Goal: Task Accomplishment & Management: Use online tool/utility

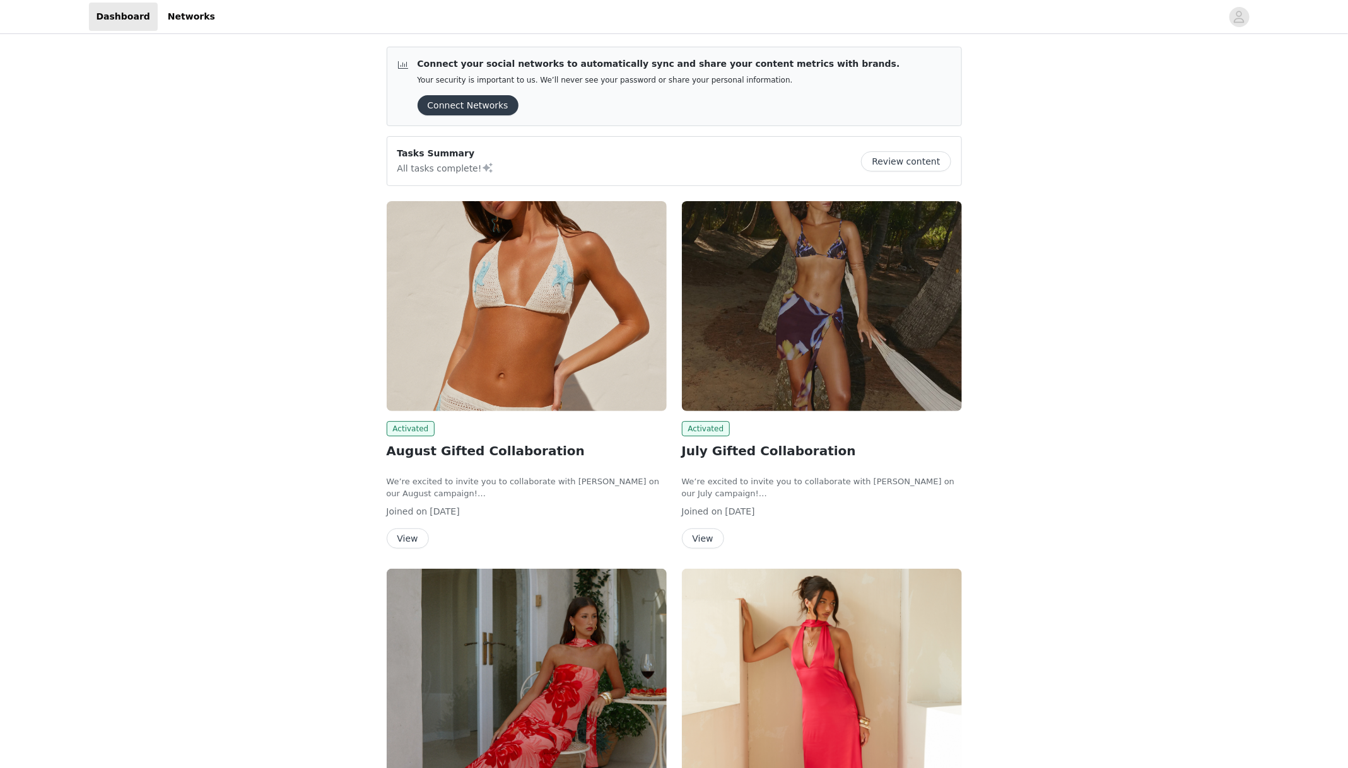
click at [452, 411] on div "Activated August Gifted Collaboration We’re excited to invite you to collaborat…" at bounding box center [527, 375] width 280 height 348
click at [471, 378] on img at bounding box center [527, 306] width 280 height 210
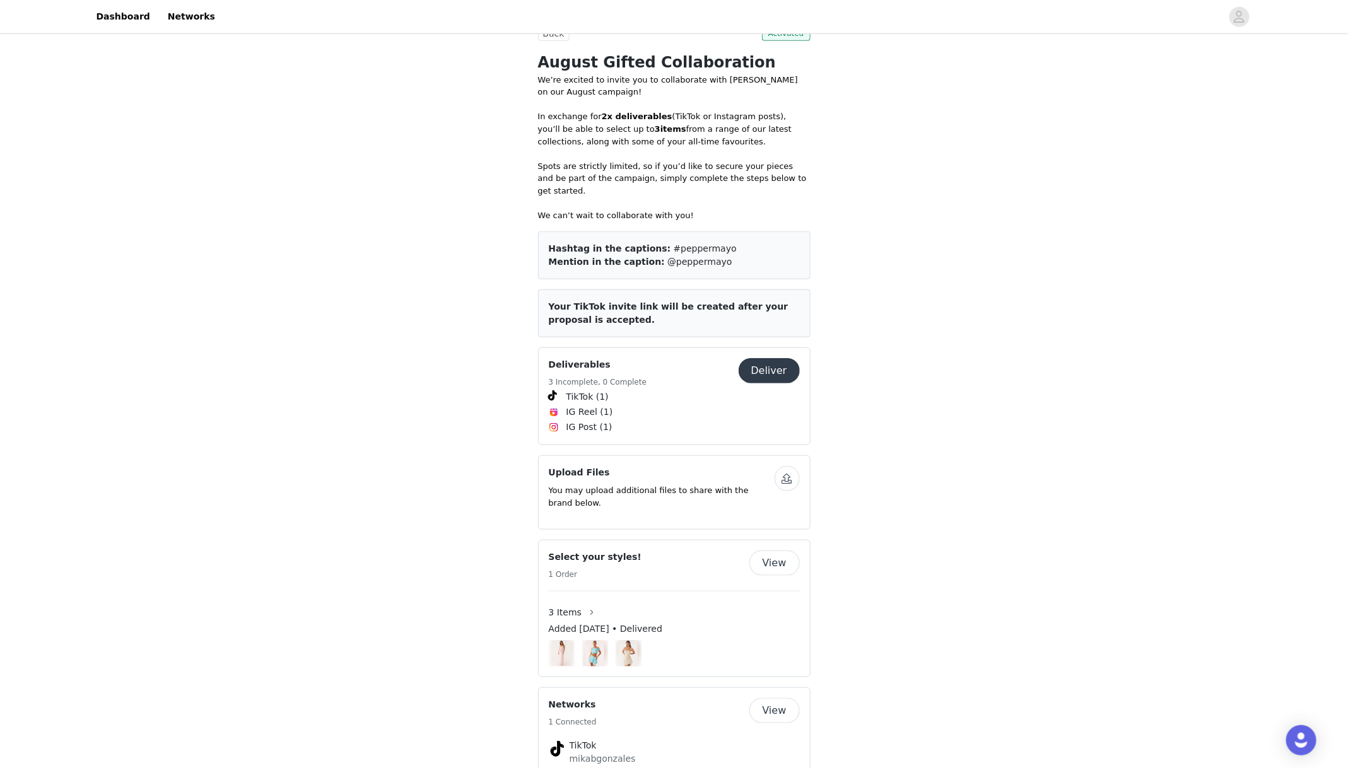
scroll to position [513, 0]
click at [773, 358] on button "Deliver" at bounding box center [769, 370] width 61 height 25
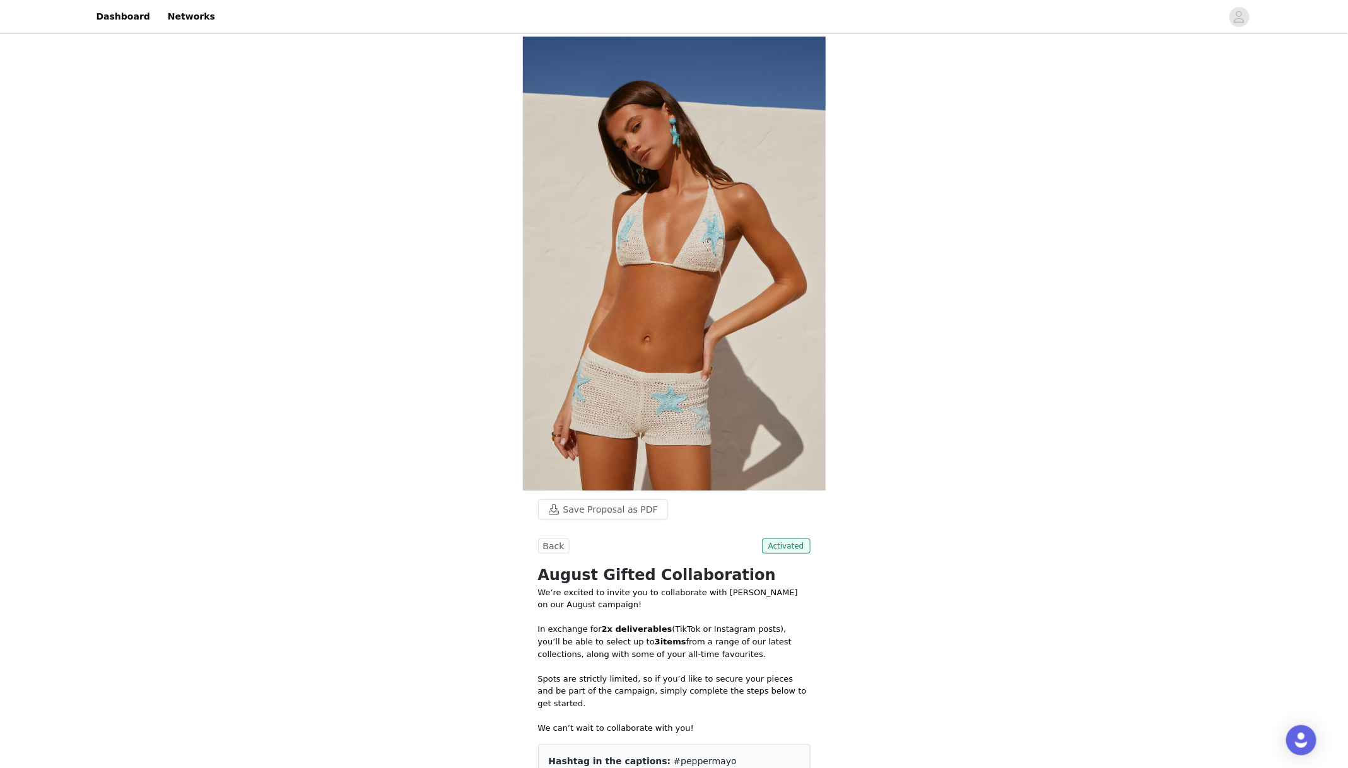
click at [136, 21] on link "Dashboard" at bounding box center [123, 17] width 69 height 28
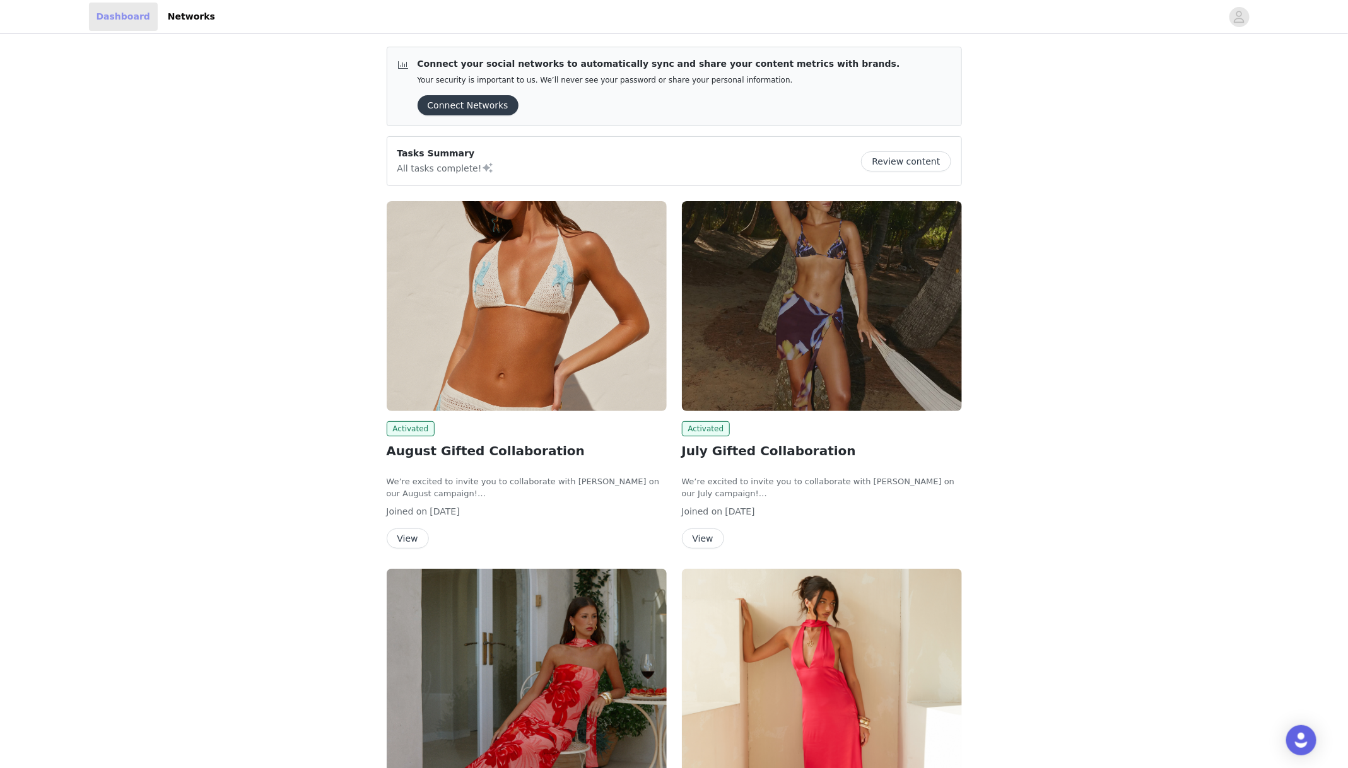
scroll to position [210, 0]
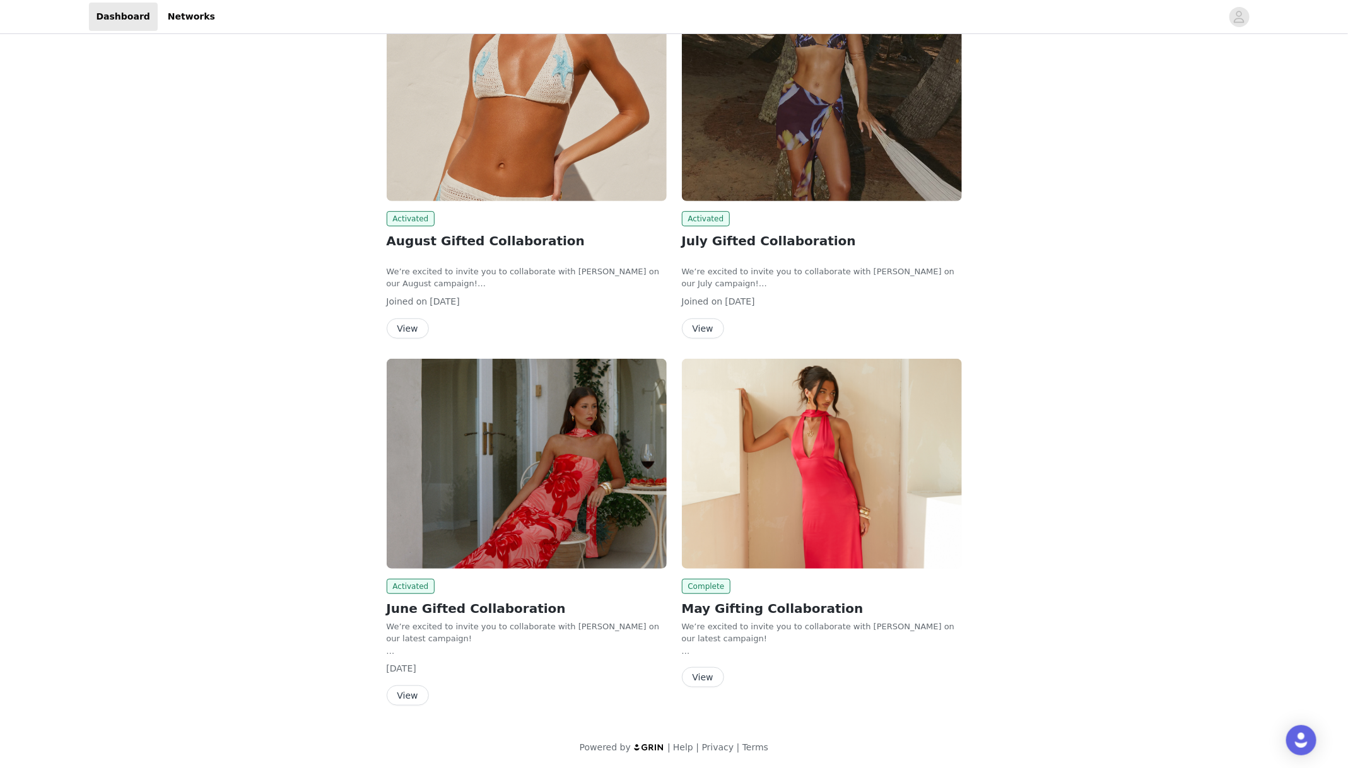
click at [415, 694] on button "View" at bounding box center [408, 696] width 42 height 20
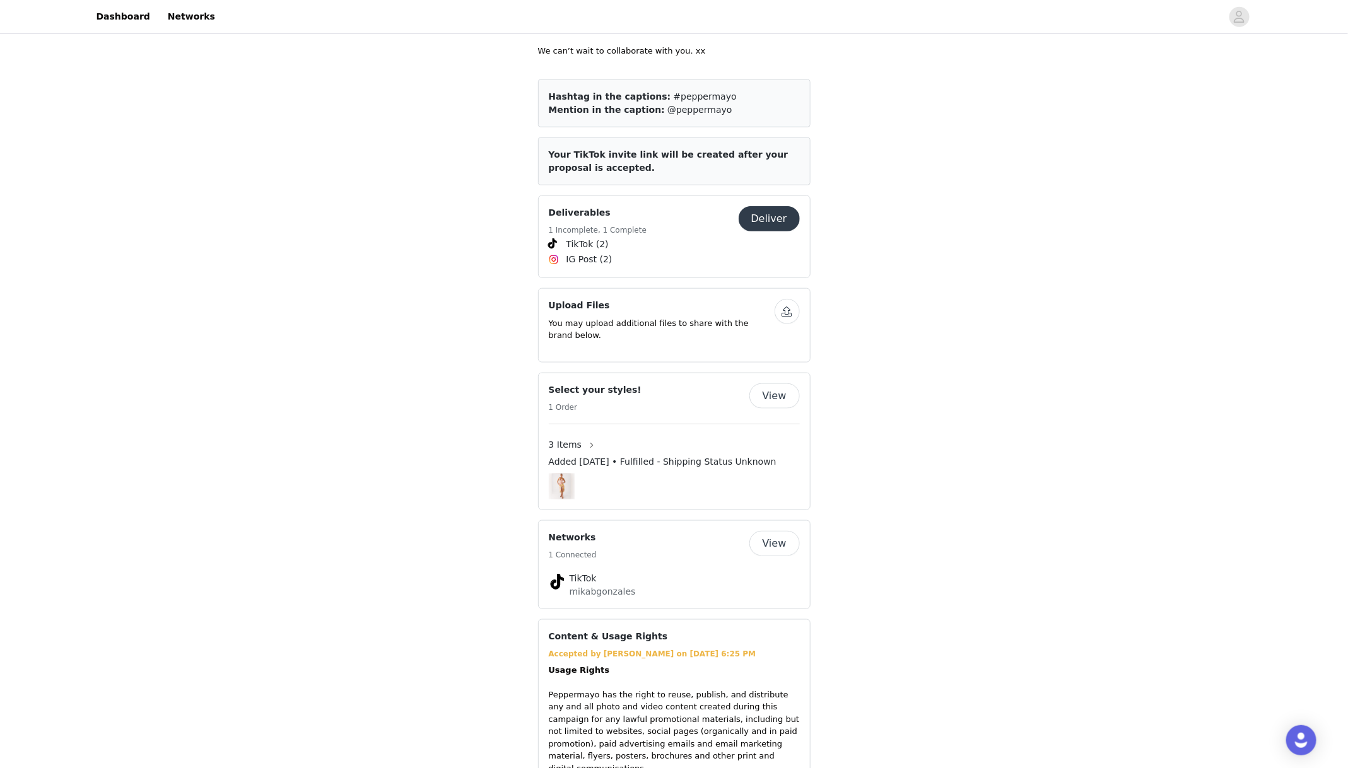
scroll to position [672, 0]
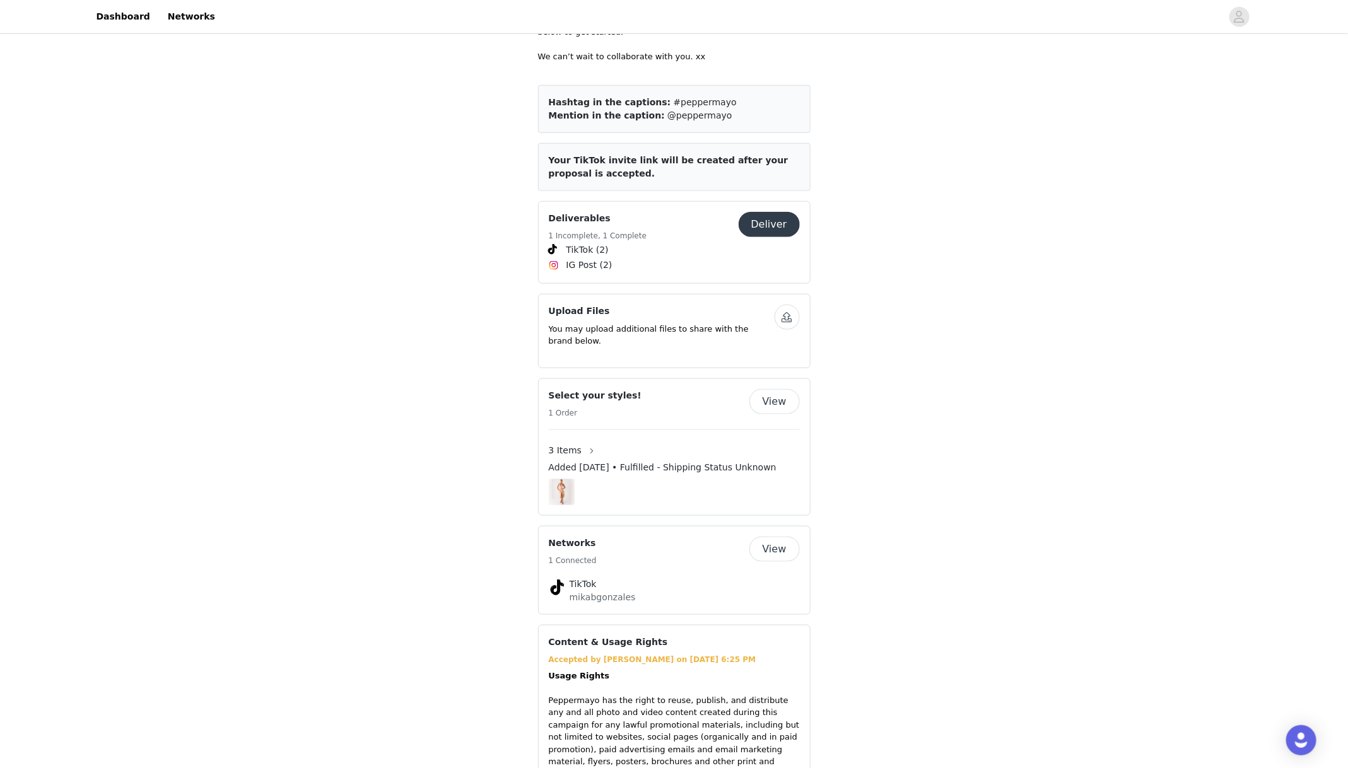
click at [785, 220] on button "Deliver" at bounding box center [769, 224] width 61 height 25
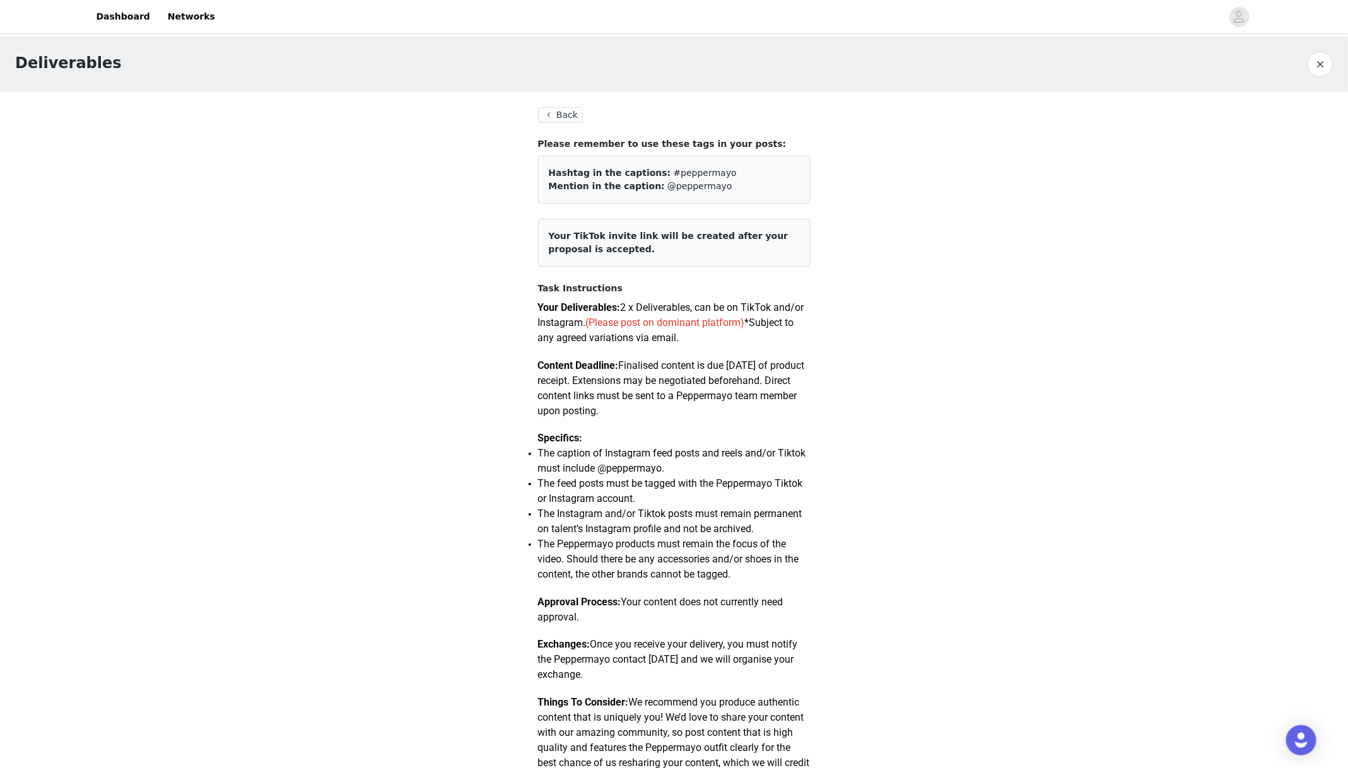
scroll to position [817, 0]
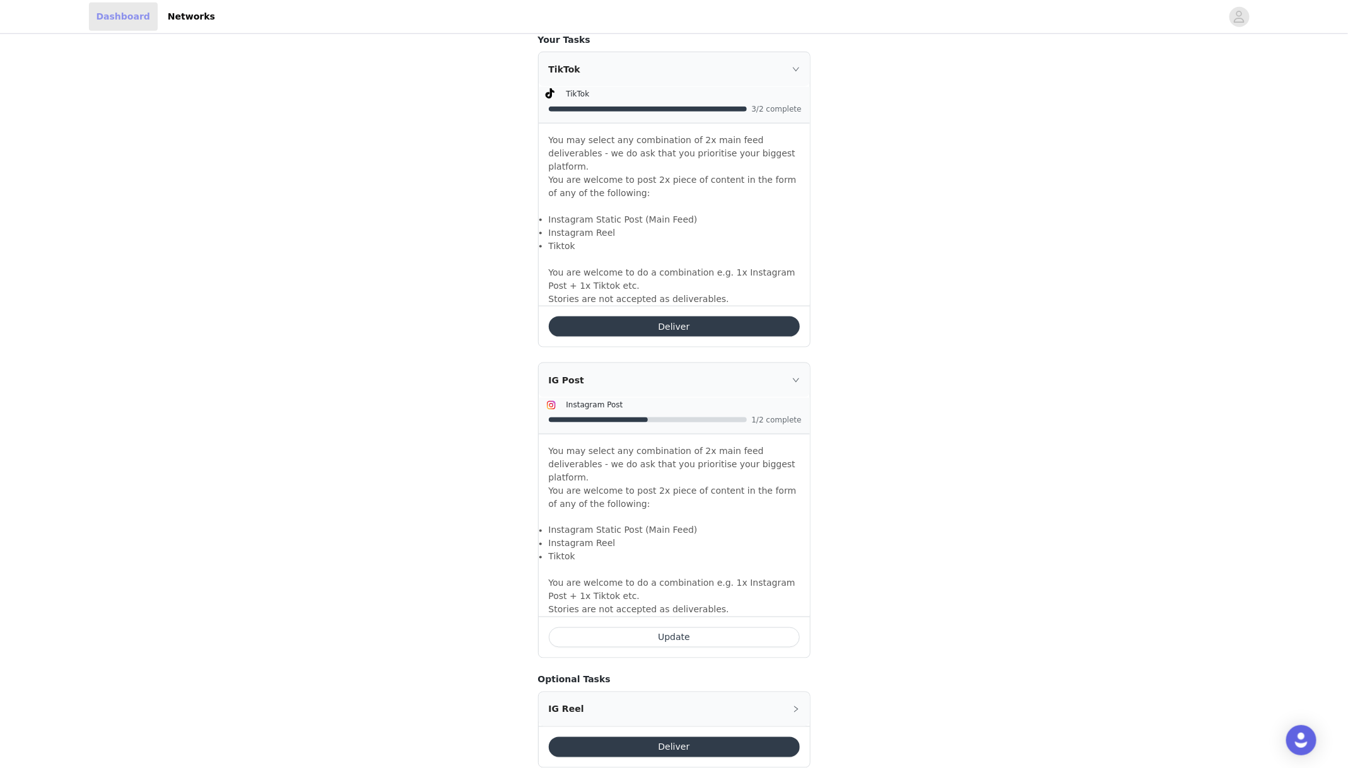
click at [126, 8] on link "Dashboard" at bounding box center [123, 17] width 69 height 28
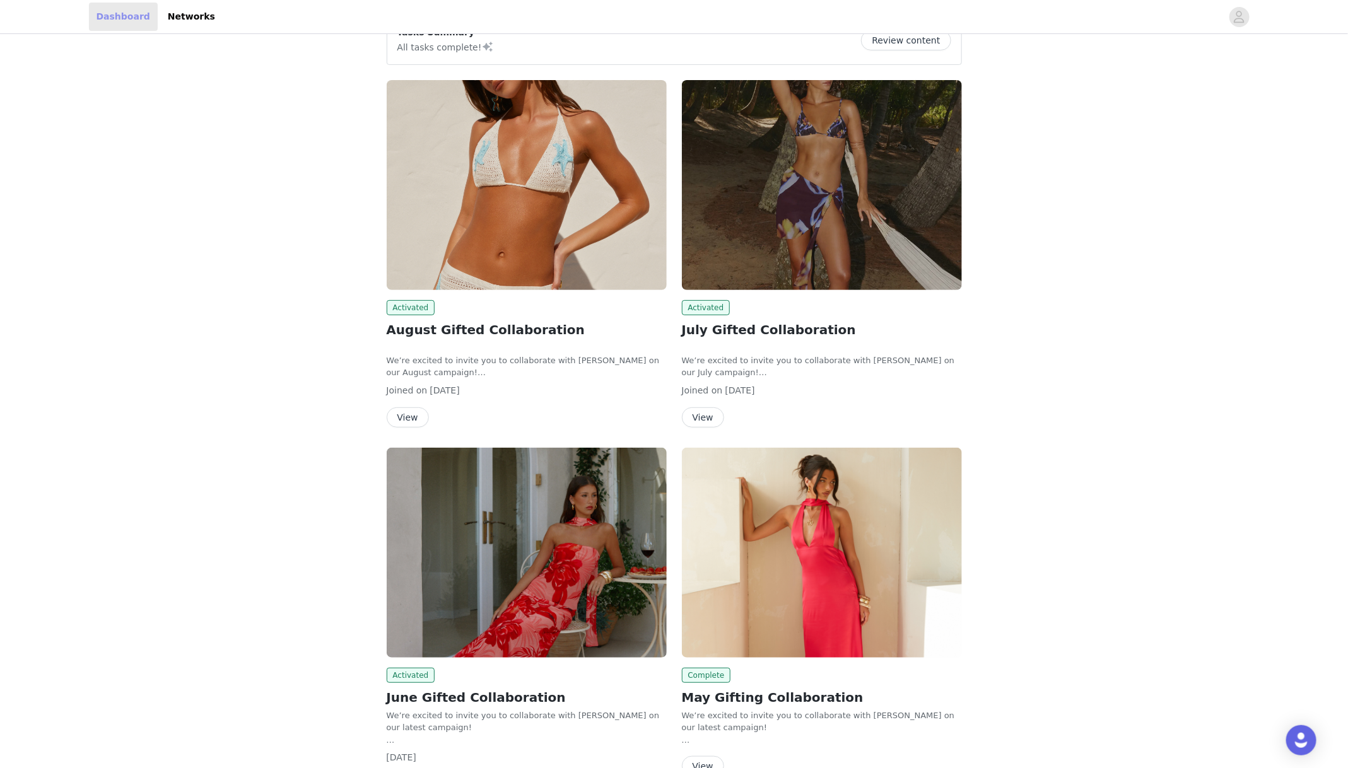
scroll to position [210, 0]
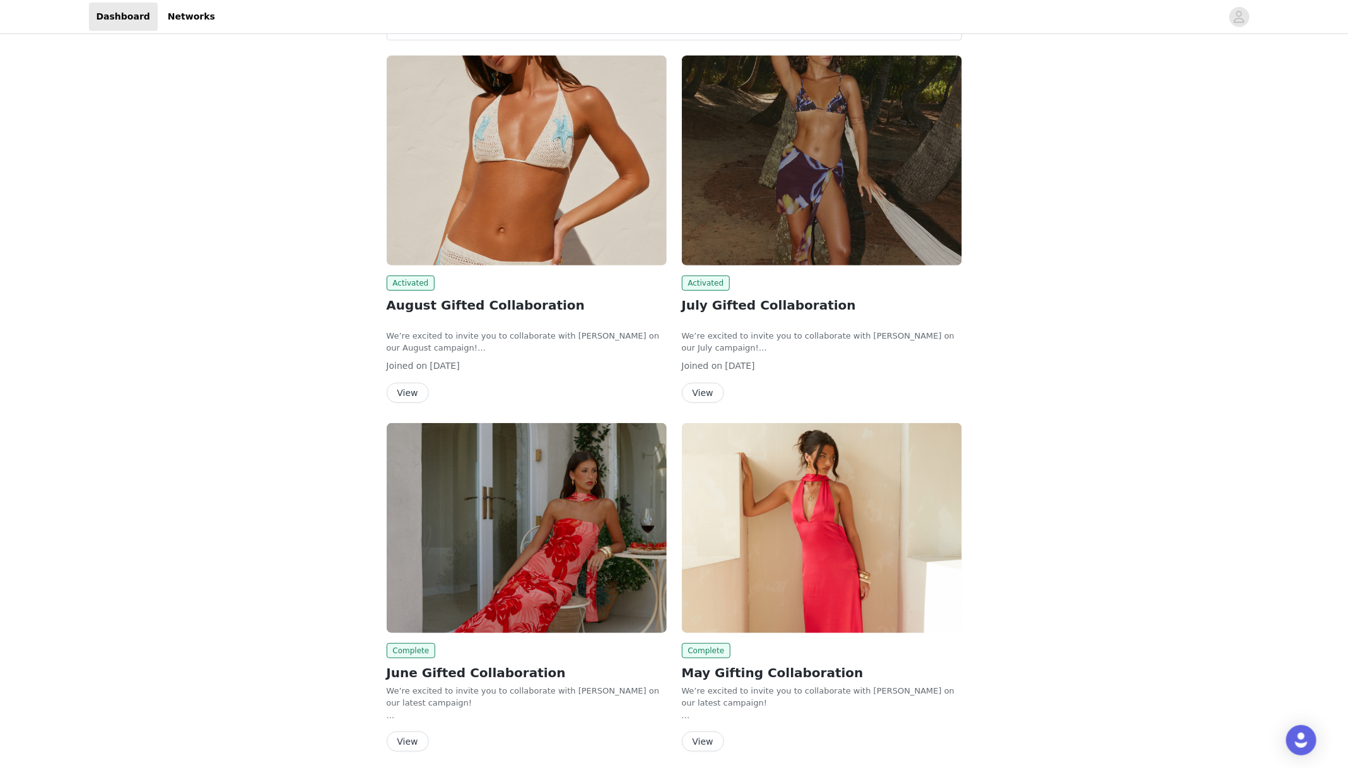
scroll to position [144, 0]
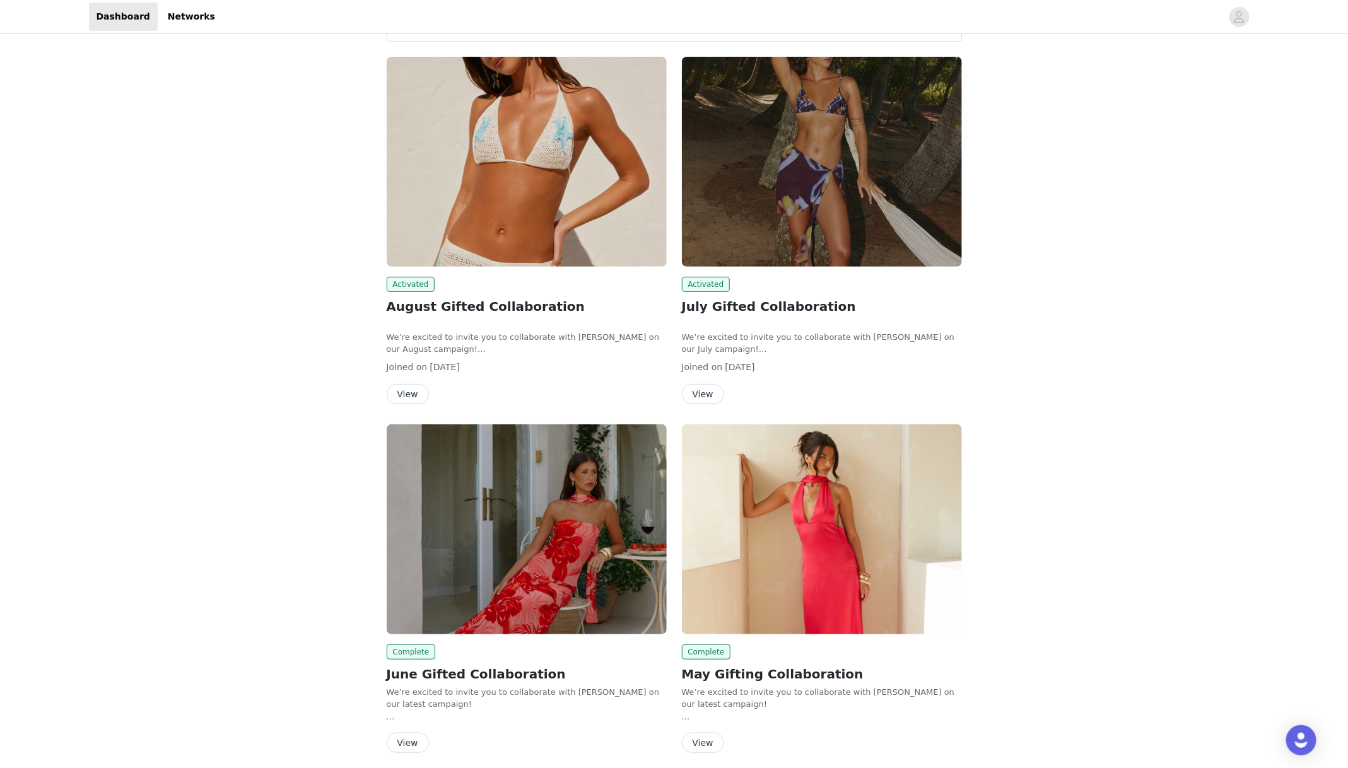
click at [407, 392] on button "View" at bounding box center [408, 394] width 42 height 20
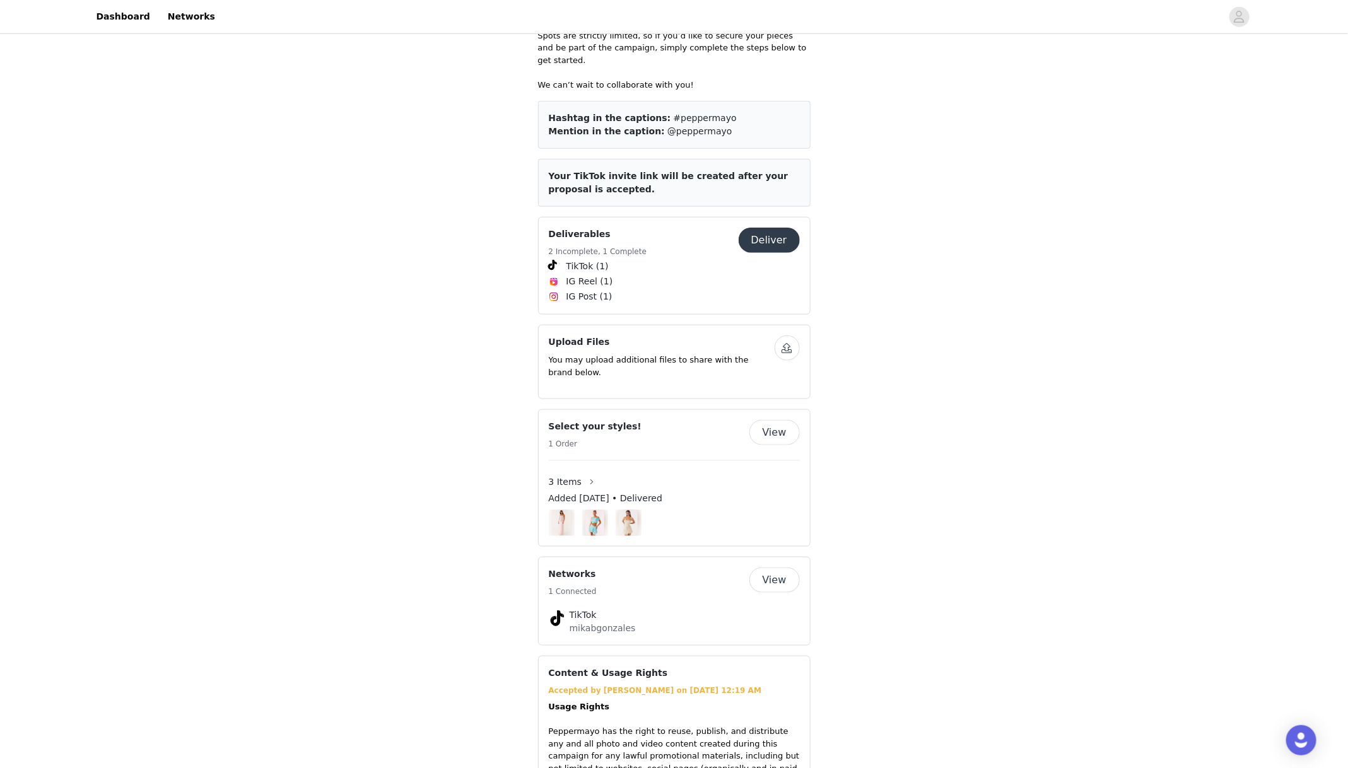
scroll to position [144, 0]
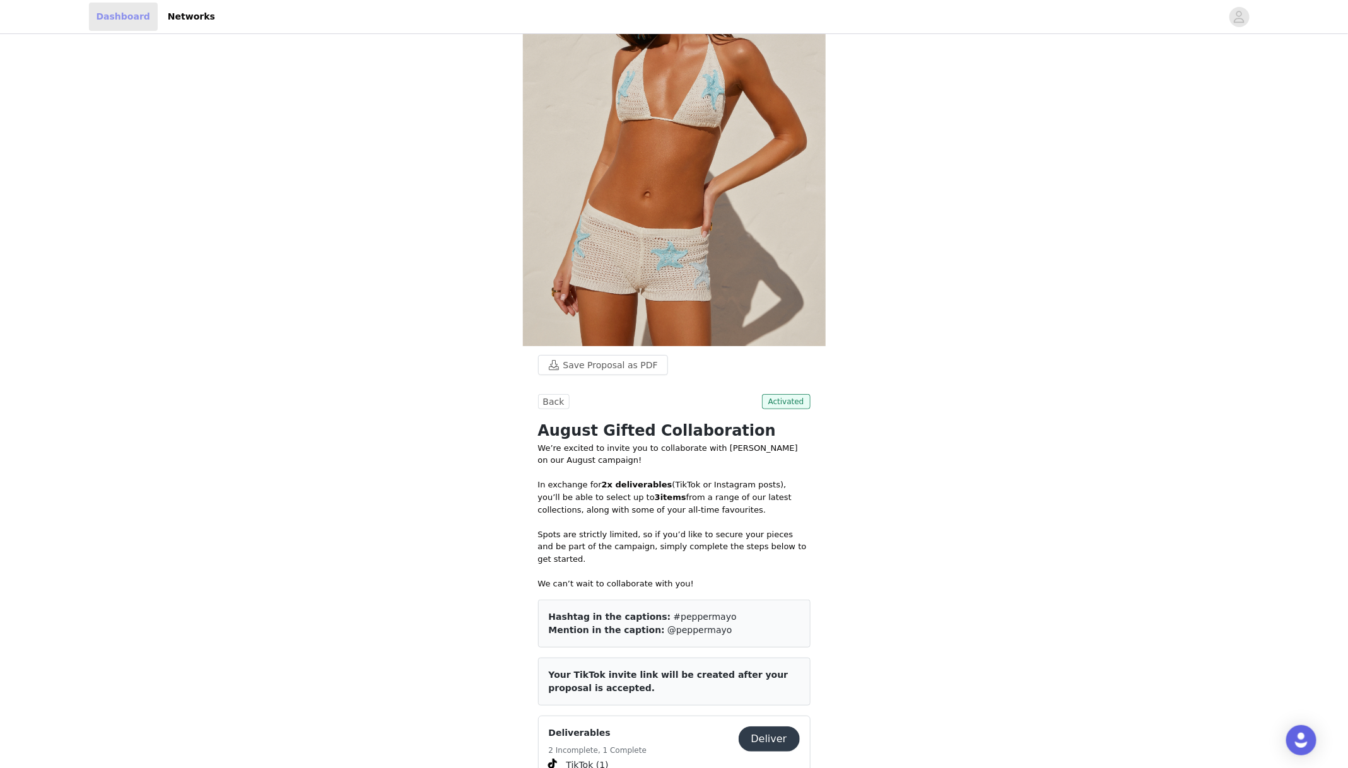
click at [126, 20] on link "Dashboard" at bounding box center [123, 17] width 69 height 28
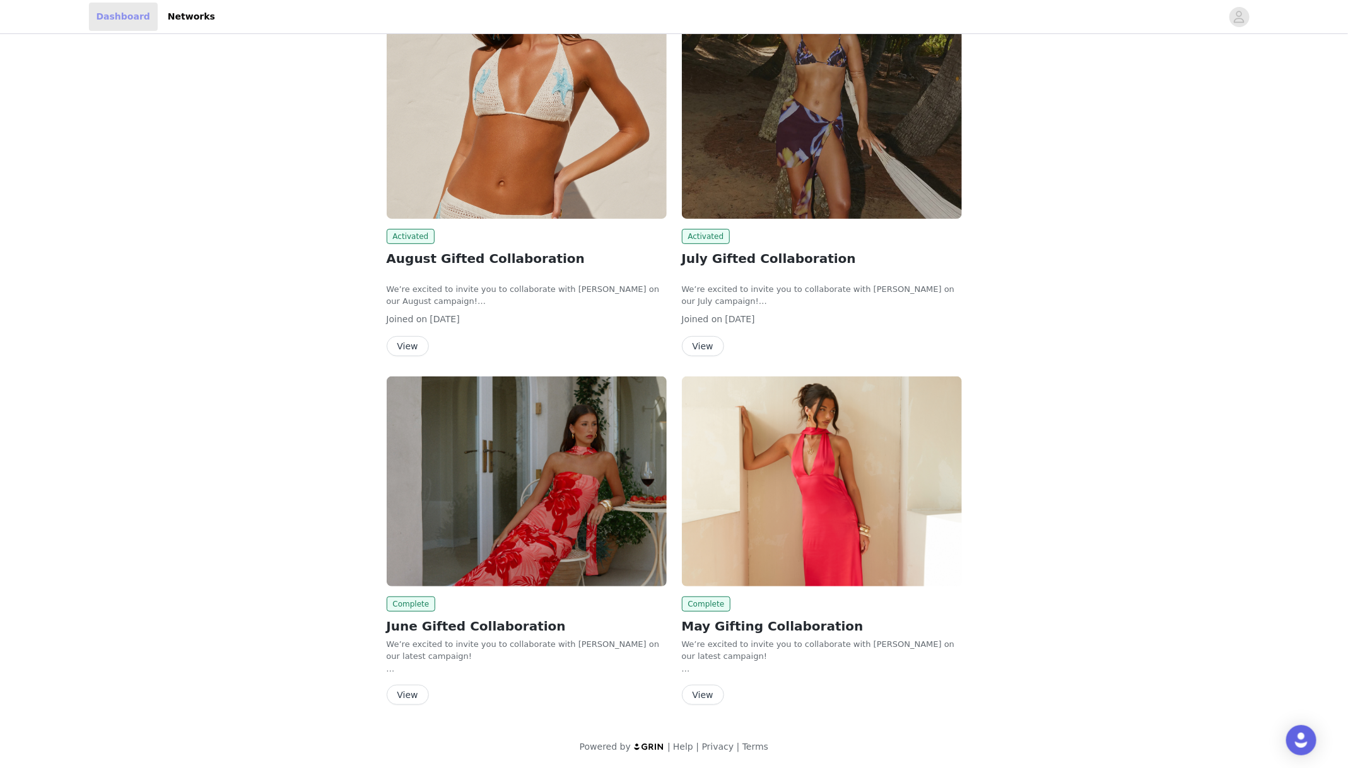
scroll to position [144, 0]
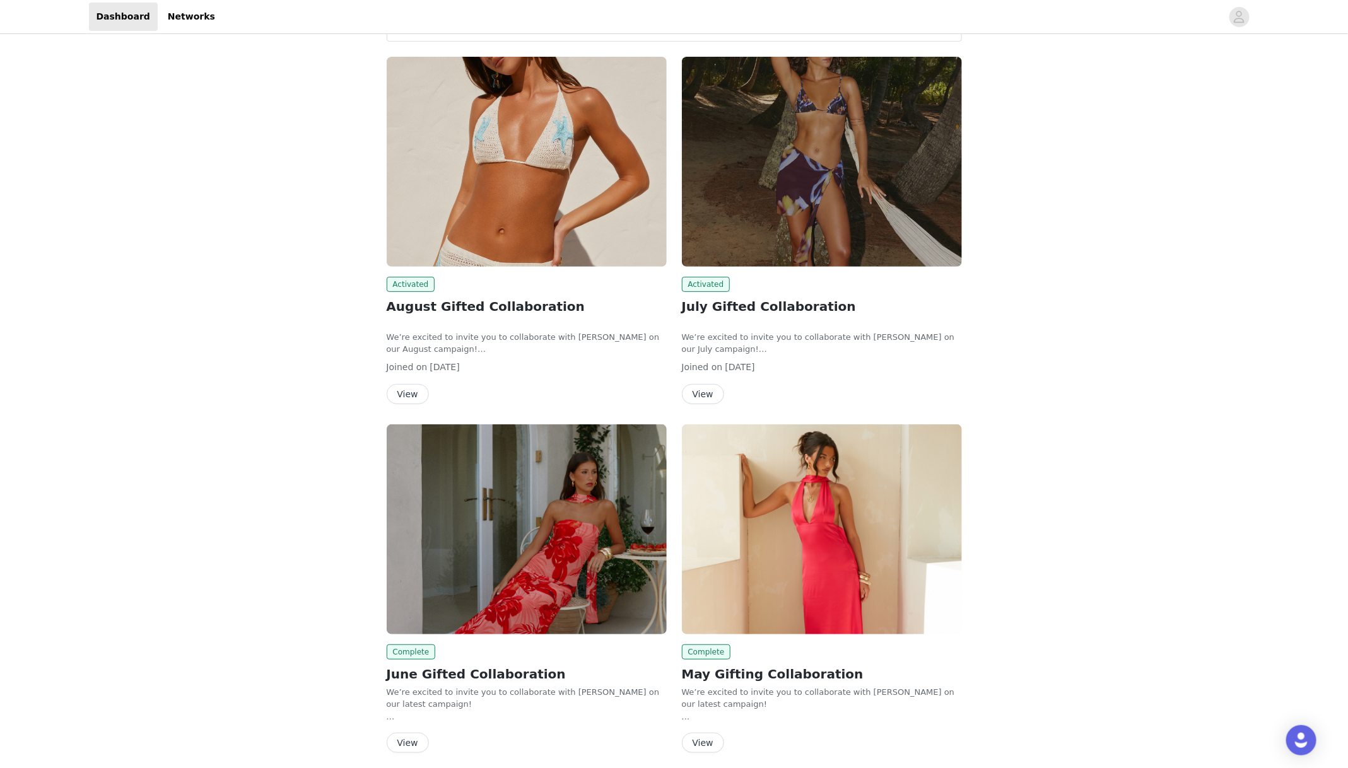
click at [711, 389] on button "View" at bounding box center [703, 394] width 42 height 20
